Goal: Find specific page/section: Find specific page/section

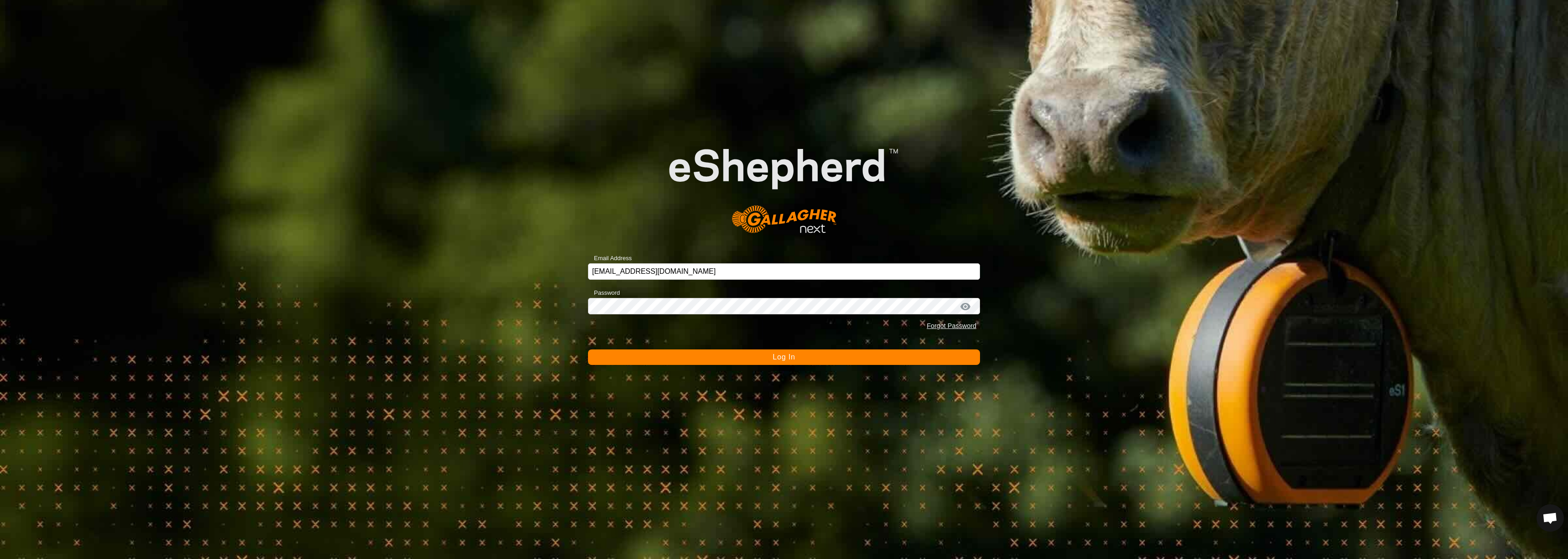
click at [698, 360] on button "Log In" at bounding box center [784, 356] width 392 height 15
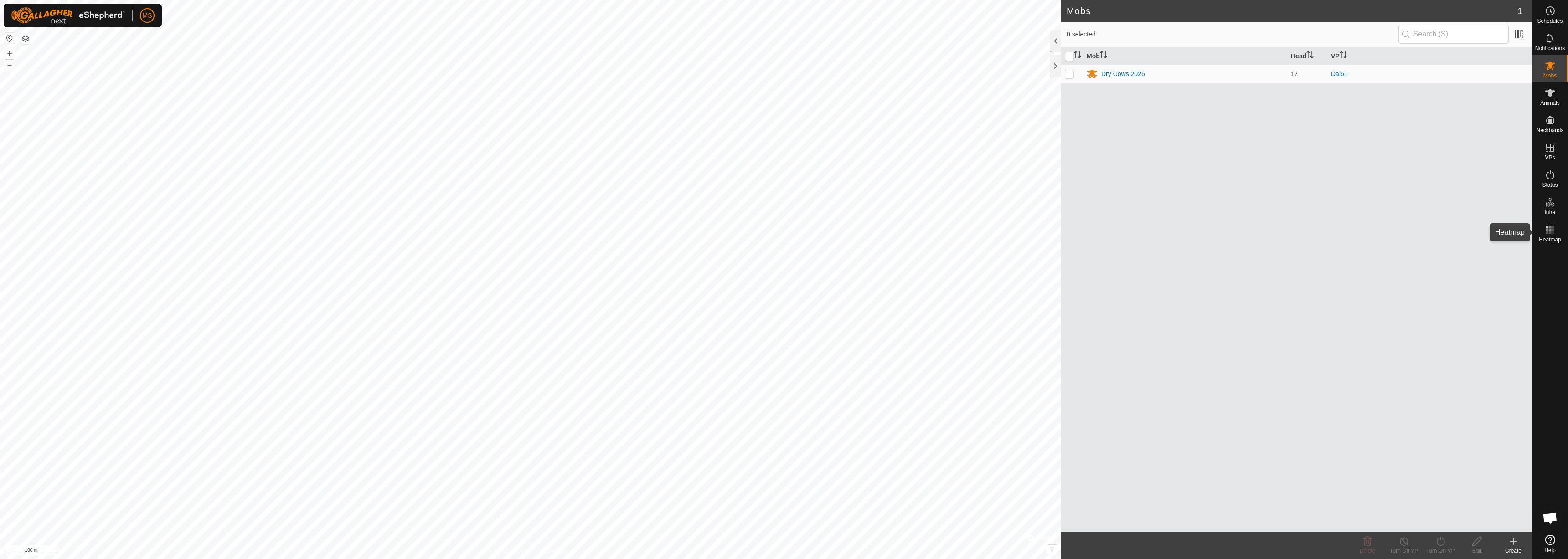
click at [1554, 232] on rect at bounding box center [1553, 232] width 2 height 2
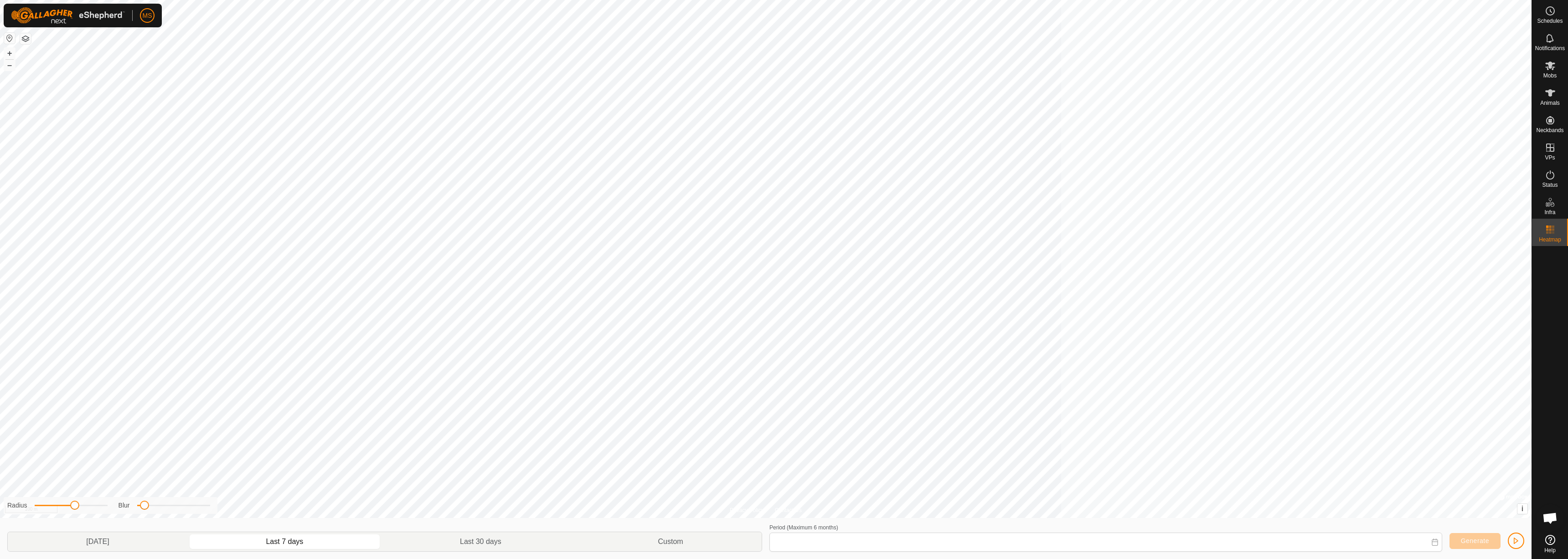
type input "[DATE] - [DATE]"
click at [1549, 231] on icon at bounding box center [1550, 229] width 11 height 11
click at [1551, 235] on es-heatmap-svg-icon at bounding box center [1550, 229] width 16 height 15
click at [1567, 228] on div "Heatmap" at bounding box center [1550, 232] width 36 height 27
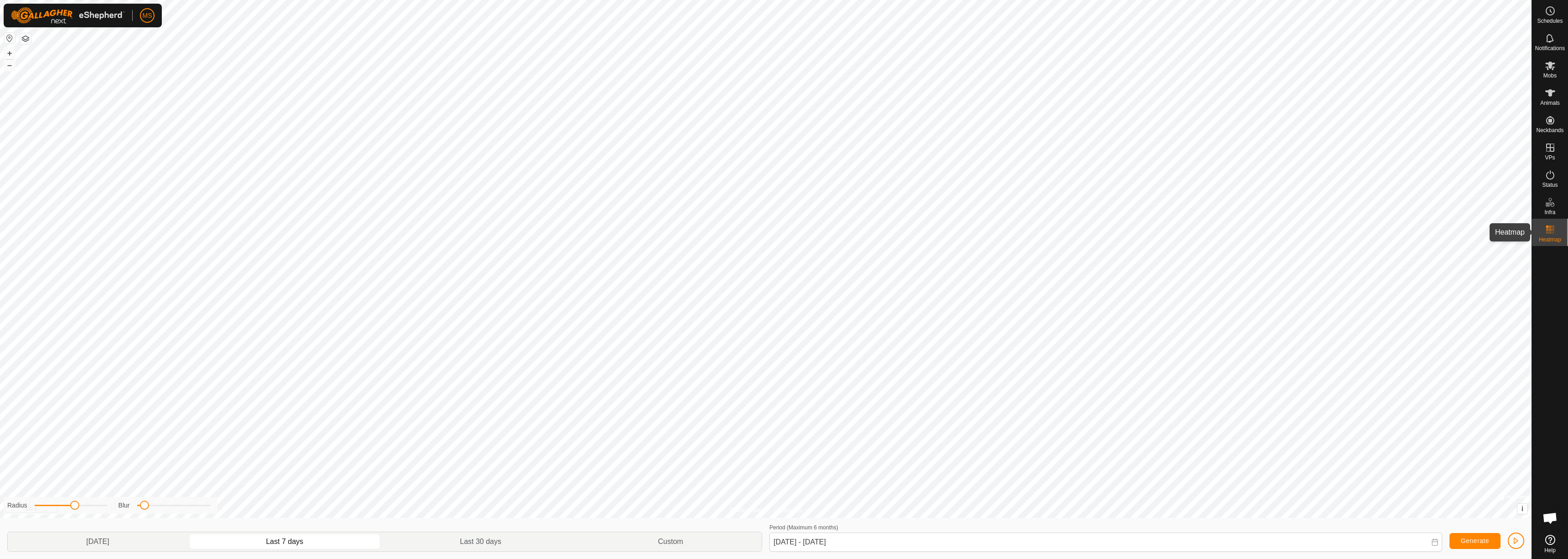
click at [1556, 231] on es-heatmap-svg-icon at bounding box center [1550, 229] width 16 height 15
click at [1549, 233] on rect at bounding box center [1550, 232] width 2 height 2
